Goal: Task Accomplishment & Management: Manage account settings

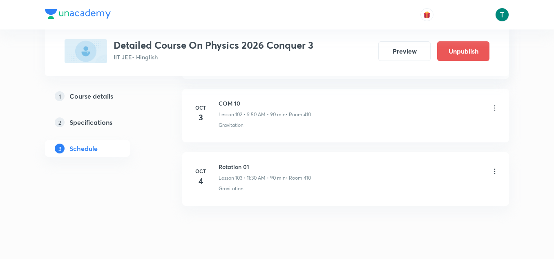
click at [495, 108] on icon at bounding box center [495, 108] width 8 height 8
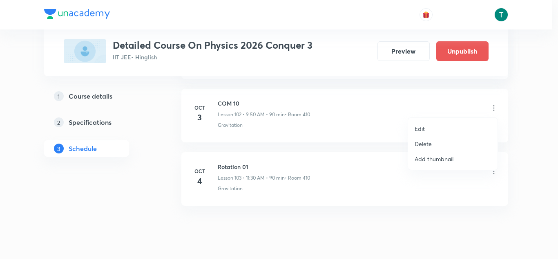
click at [421, 146] on p "Delete" at bounding box center [423, 143] width 17 height 9
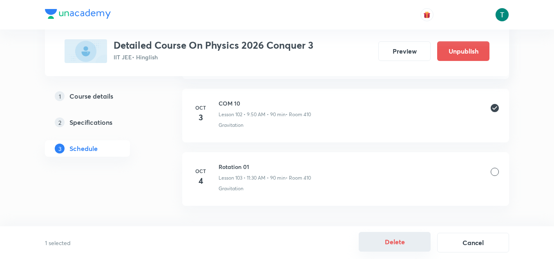
click at [390, 241] on button "Delete" at bounding box center [395, 242] width 72 height 20
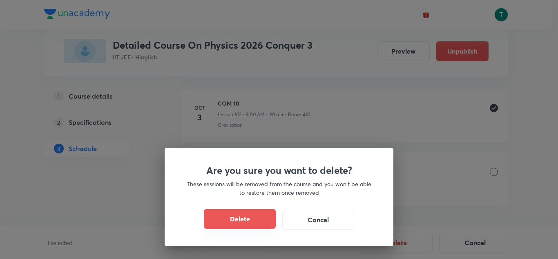
click at [239, 224] on button "Delete" at bounding box center [240, 219] width 72 height 20
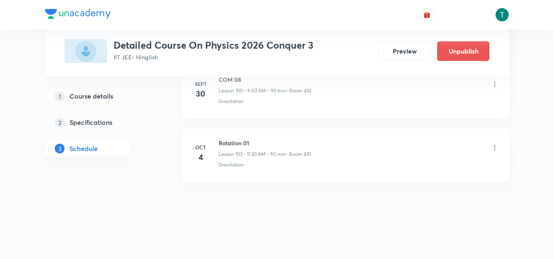
scroll to position [6911, 0]
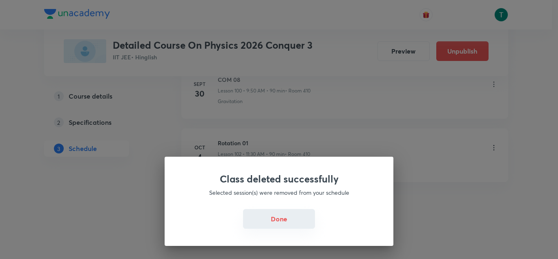
click at [274, 225] on button "Done" at bounding box center [279, 219] width 72 height 20
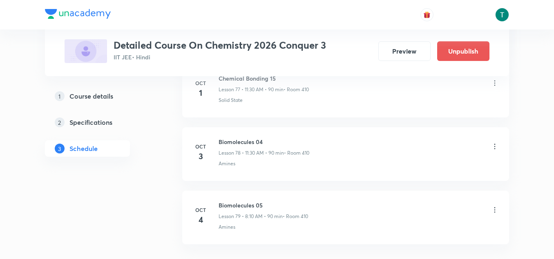
scroll to position [5339, 0]
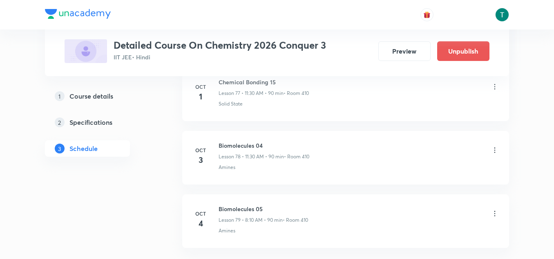
click at [497, 151] on icon at bounding box center [495, 150] width 8 height 8
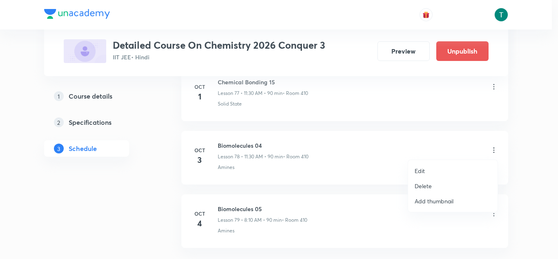
click at [424, 170] on p "Edit" at bounding box center [420, 170] width 10 height 9
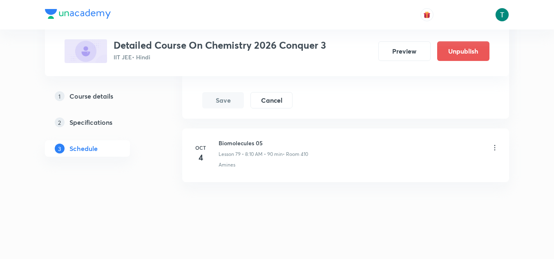
scroll to position [5253, 0]
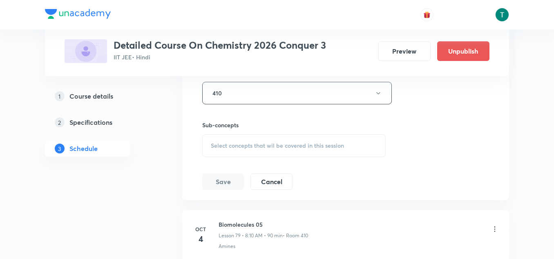
click at [281, 134] on div "Select concepts that wil be covered in this session" at bounding box center [294, 145] width 184 height 23
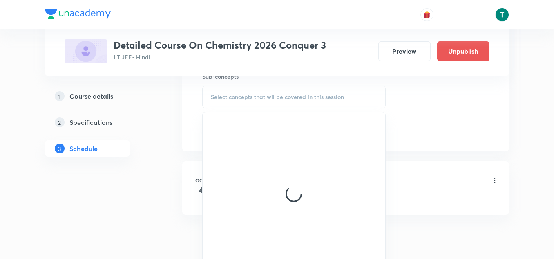
scroll to position [5334, 0]
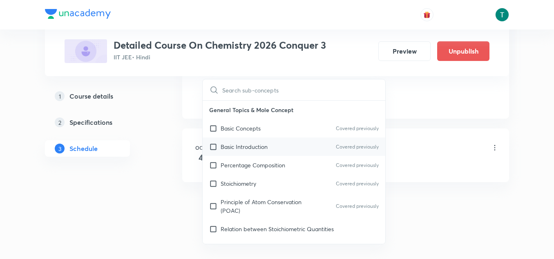
click at [255, 138] on div "Basic Introduction Covered previously" at bounding box center [294, 146] width 183 height 18
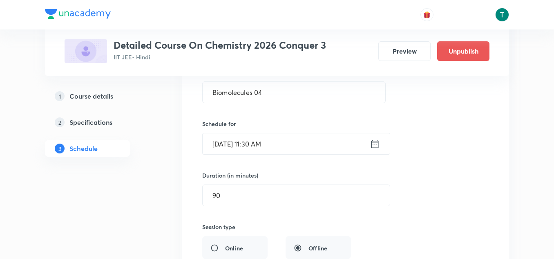
scroll to position [5044, 0]
click at [259, 143] on input "[DATE] 11:30 AM" at bounding box center [286, 144] width 167 height 21
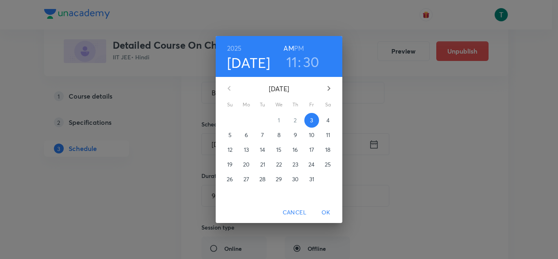
click at [293, 64] on h3 "11" at bounding box center [292, 61] width 11 height 17
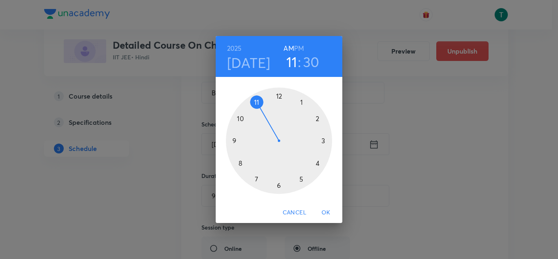
click at [240, 118] on div at bounding box center [279, 140] width 106 height 106
click at [329, 215] on span "OK" at bounding box center [326, 212] width 20 height 10
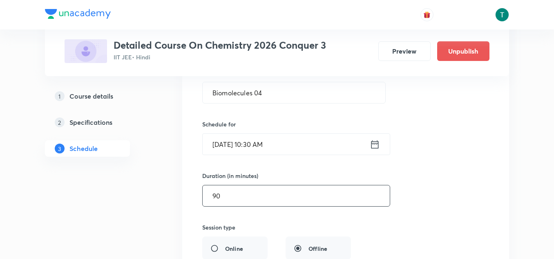
click at [239, 191] on input "90" at bounding box center [296, 195] width 187 height 21
type input "9"
type input "0"
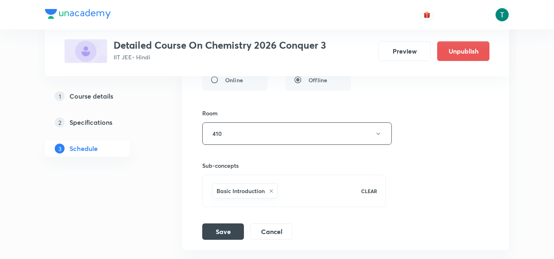
scroll to position [5213, 0]
type input "150"
click at [222, 227] on button "Save" at bounding box center [223, 230] width 42 height 16
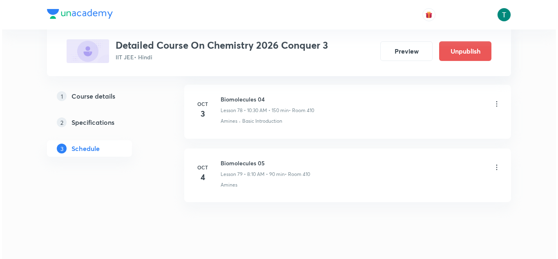
scroll to position [4991, 0]
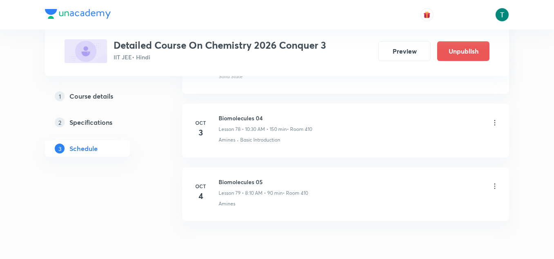
click at [498, 188] on icon at bounding box center [495, 186] width 8 height 8
